Goal: Task Accomplishment & Management: Complete application form

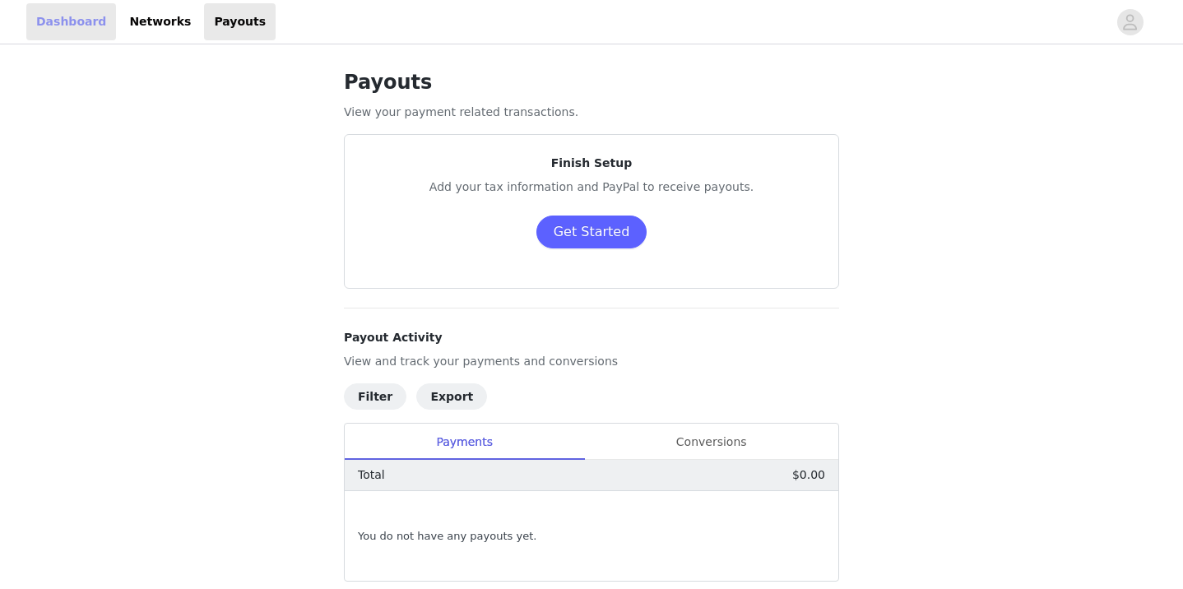
click at [71, 17] on link "Dashboard" at bounding box center [71, 21] width 90 height 37
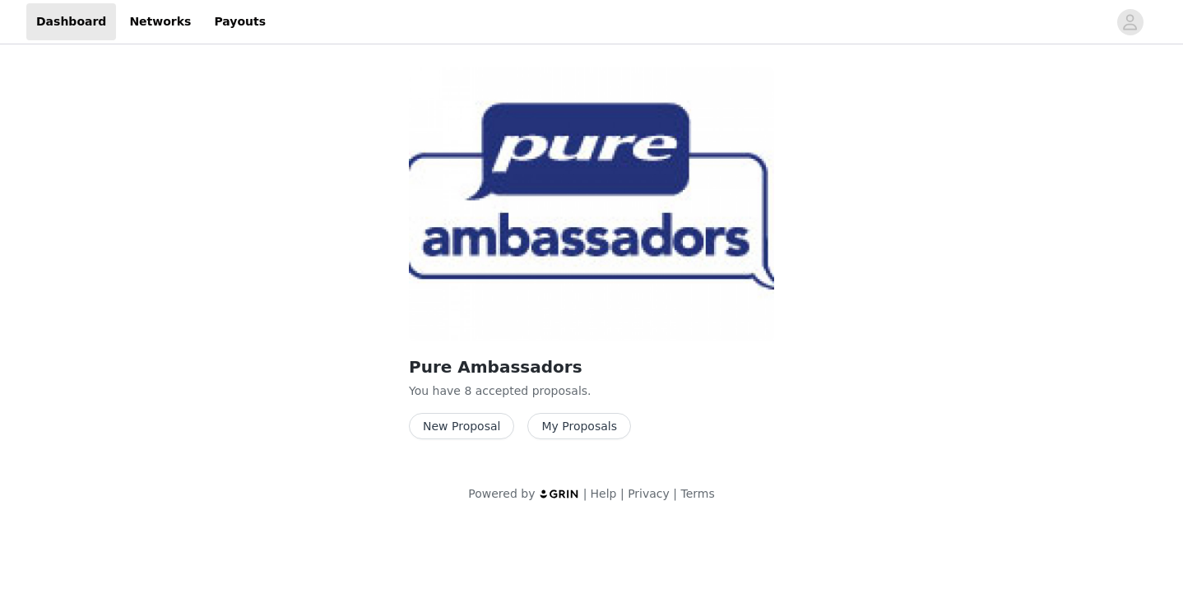
click at [590, 420] on button "My Proposals" at bounding box center [579, 426] width 104 height 26
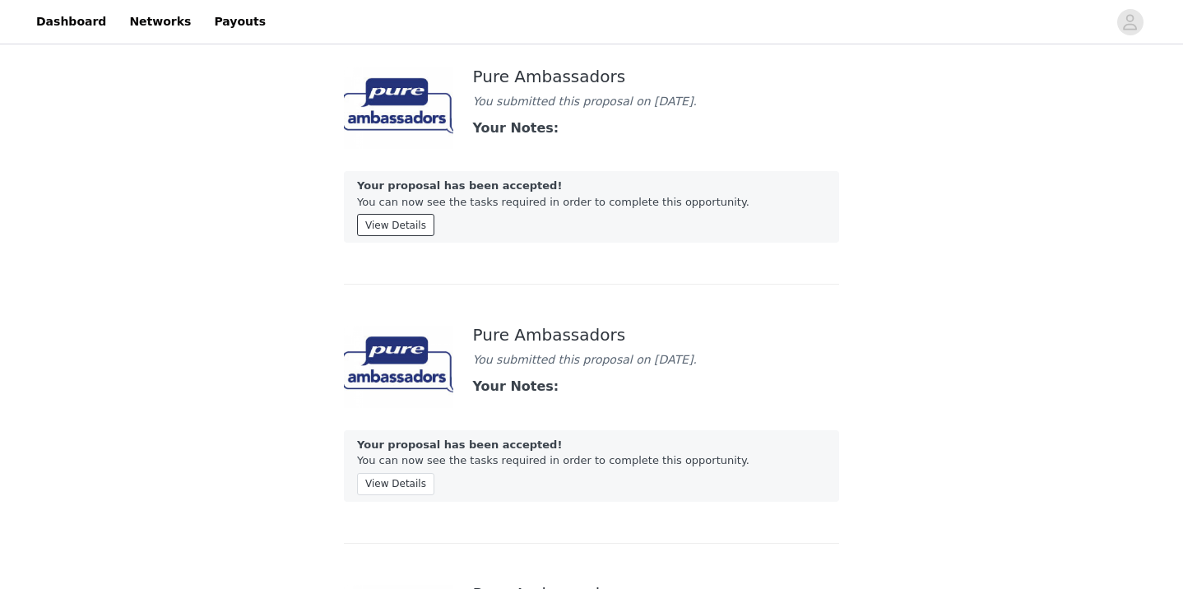
click at [404, 221] on button "View Details" at bounding box center [395, 225] width 77 height 22
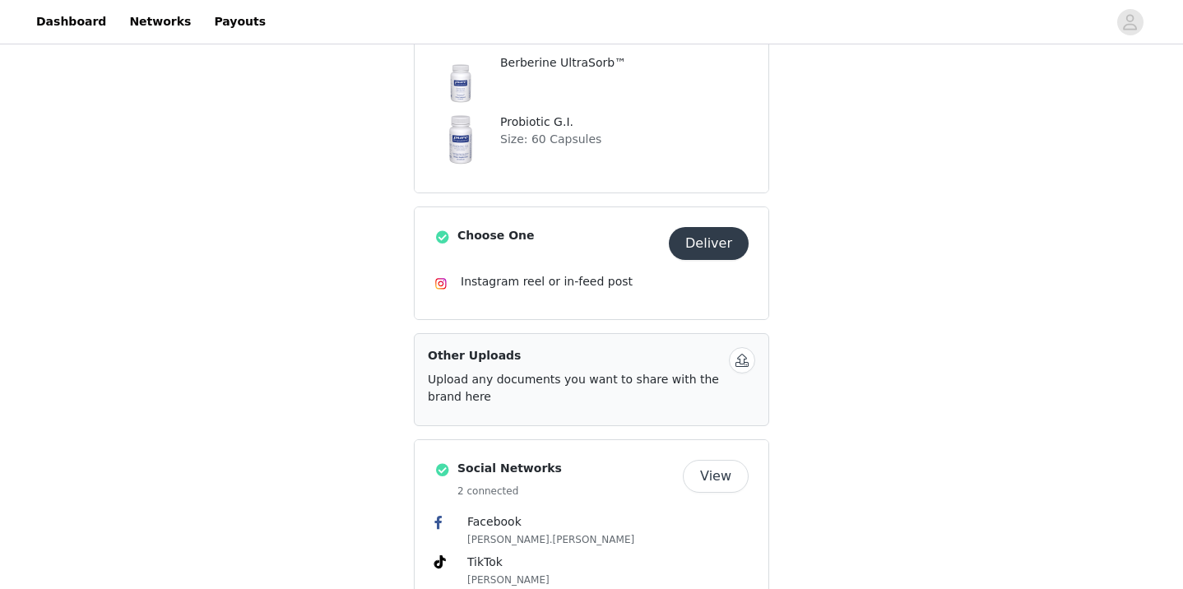
scroll to position [306, 0]
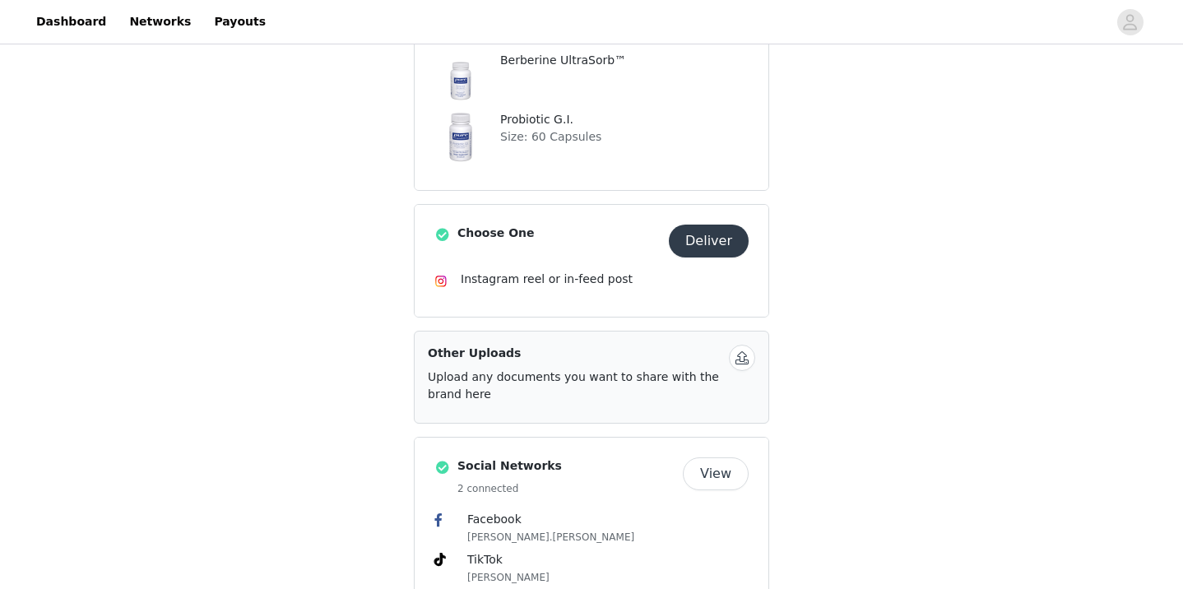
click at [709, 241] on button "Deliver" at bounding box center [709, 241] width 80 height 33
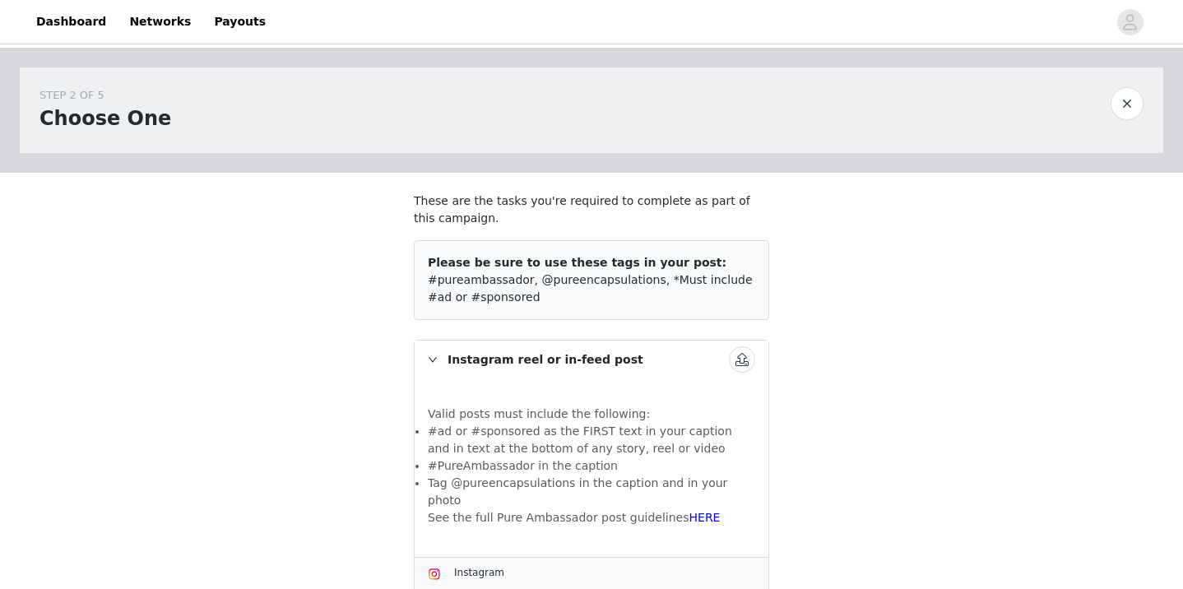
scroll to position [24, 0]
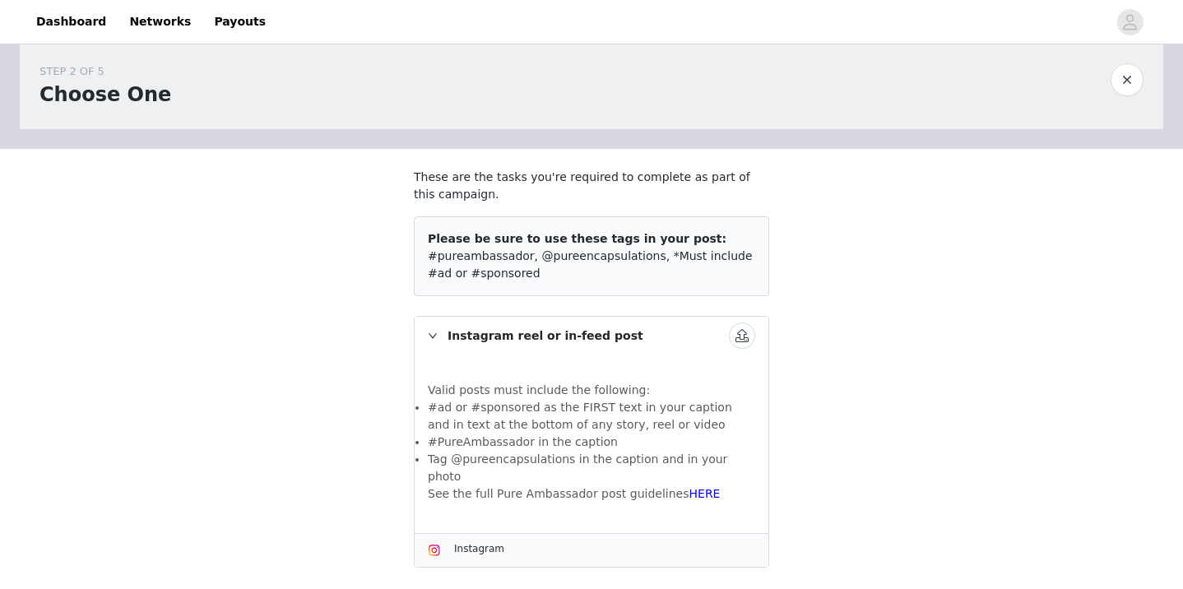
click at [744, 326] on button "button" at bounding box center [742, 335] width 26 height 26
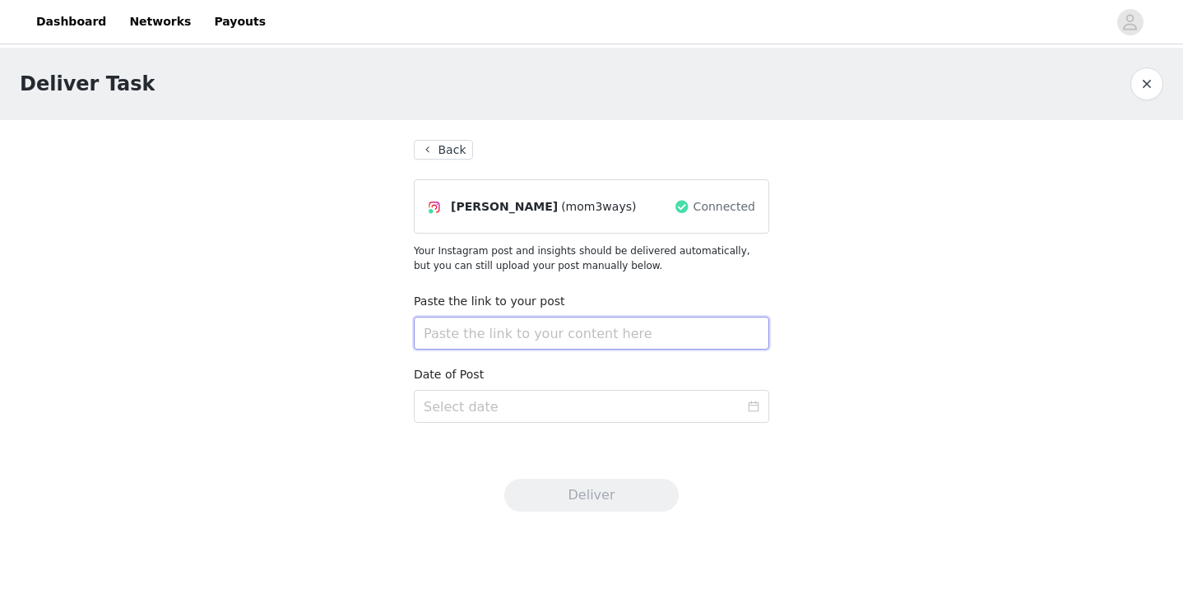
click at [564, 334] on input "text" at bounding box center [591, 333] width 355 height 33
paste input "[URL][DOMAIN_NAME]"
type input "[URL][DOMAIN_NAME]"
click at [755, 407] on icon "icon: calendar" at bounding box center [754, 407] width 12 height 12
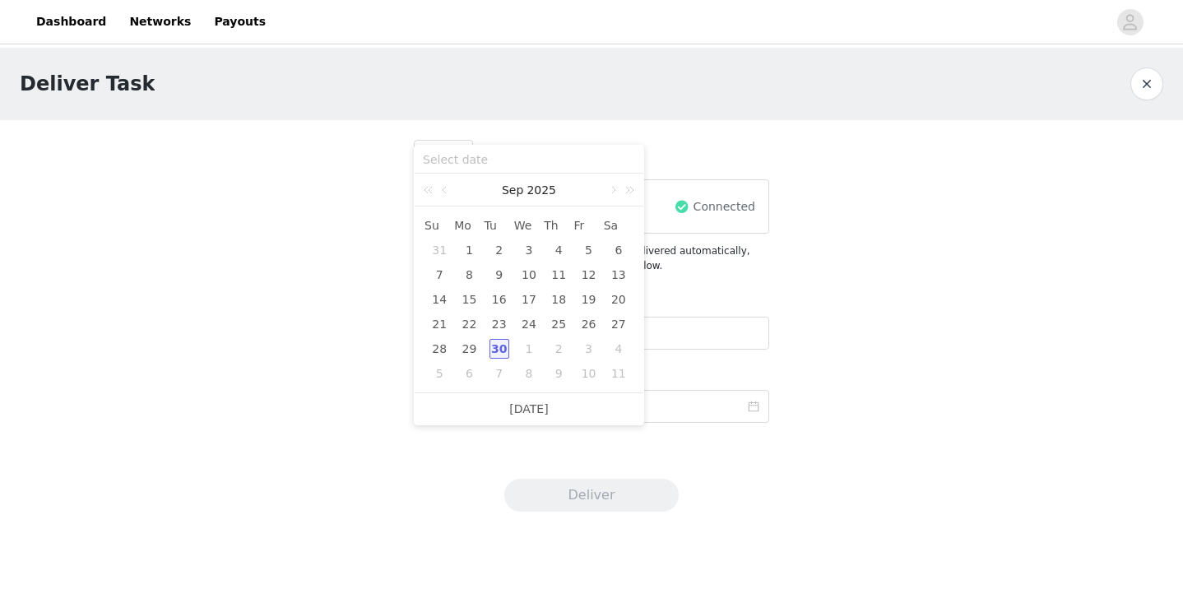
click at [498, 345] on div "30" at bounding box center [499, 349] width 20 height 20
type input "[DATE]"
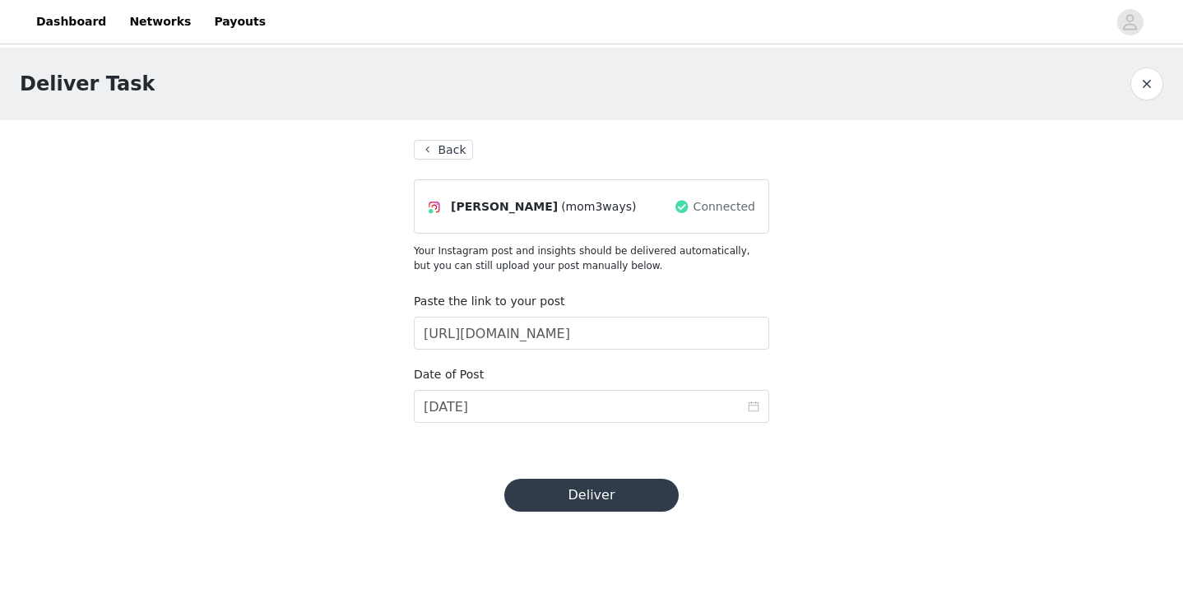
click at [567, 495] on button "Deliver" at bounding box center [591, 495] width 174 height 33
